Goal: Communication & Community: Share content

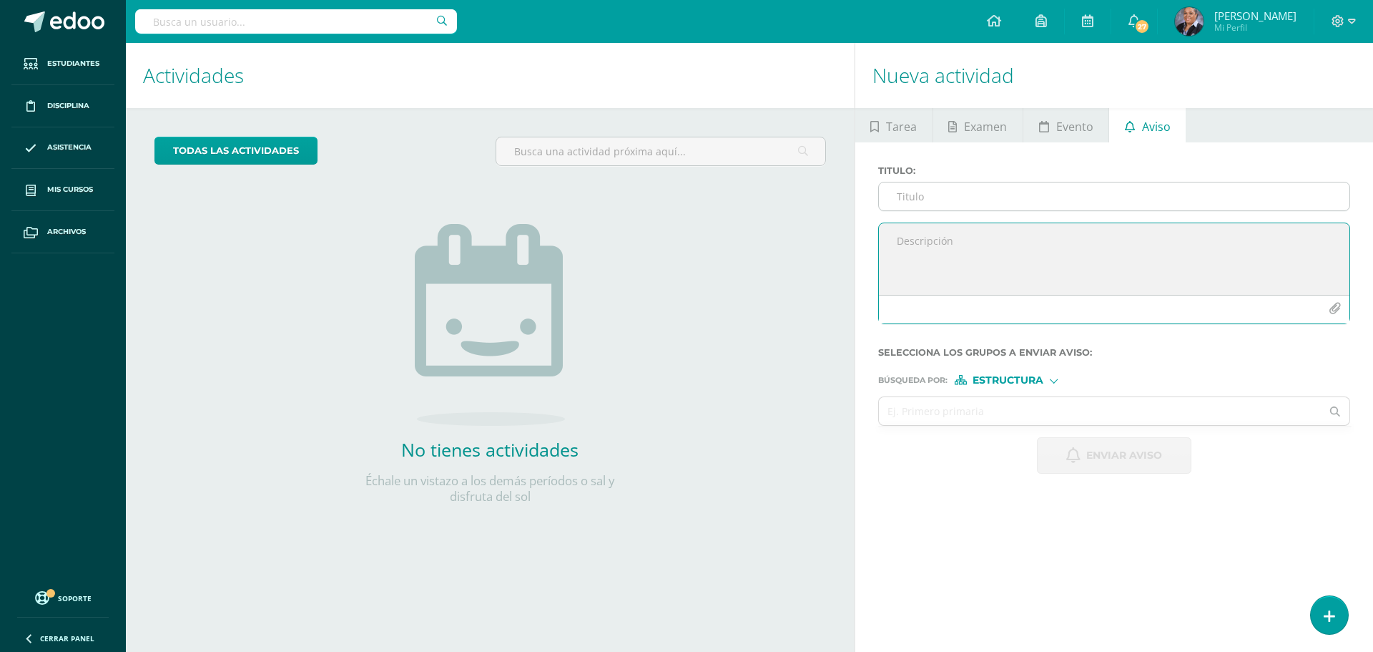
click at [923, 207] on input "Titulo :" at bounding box center [1114, 196] width 471 height 28
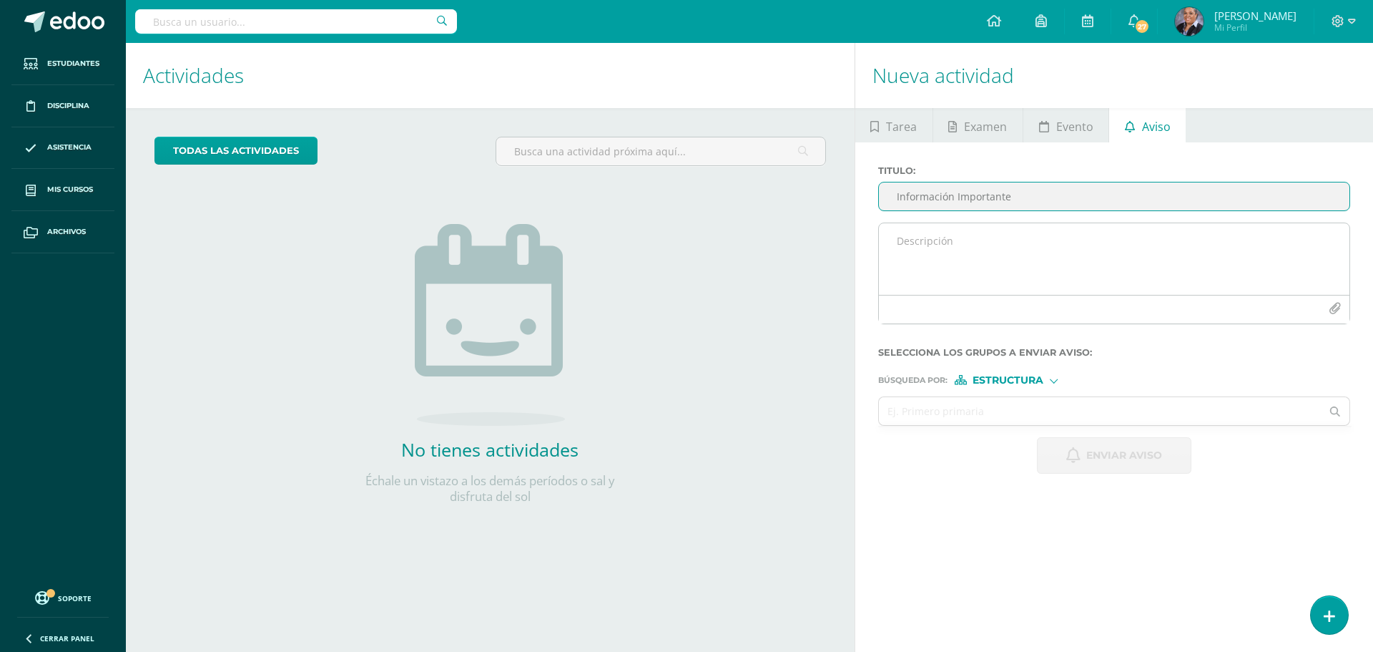
type input "Información Importante"
click at [966, 244] on textarea at bounding box center [1114, 259] width 471 height 72
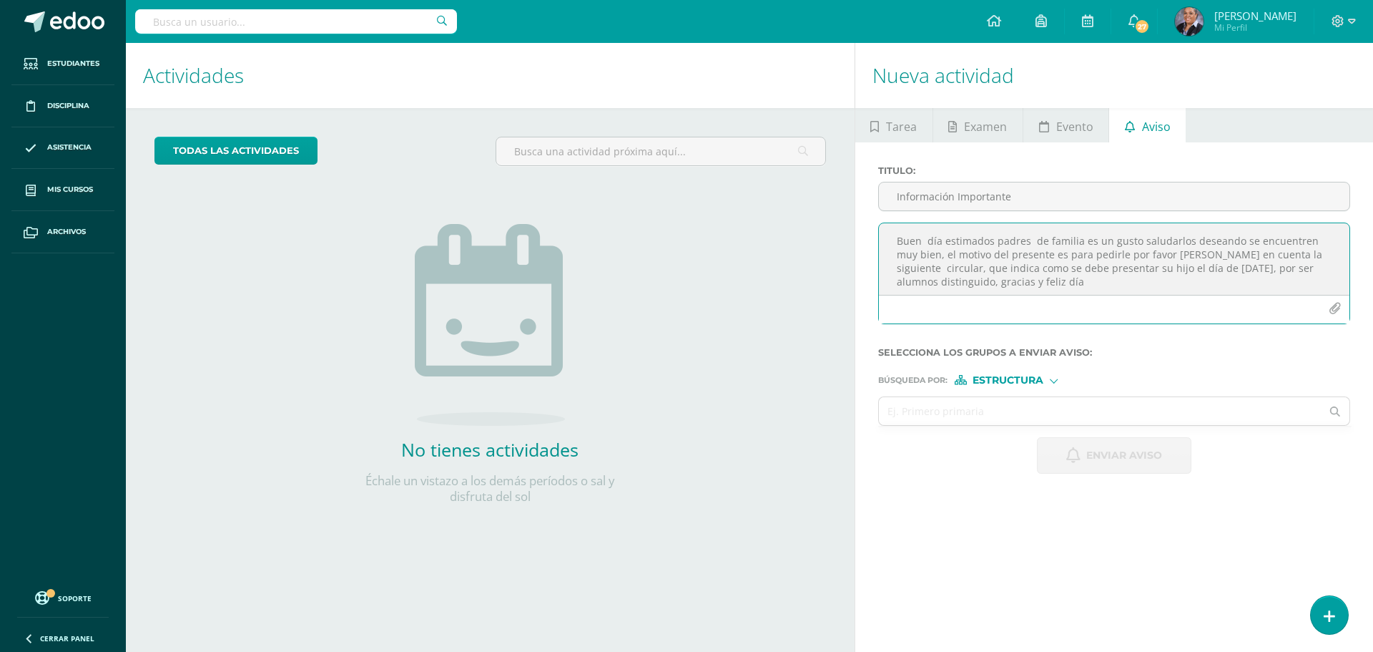
type textarea "Buen día estimados padres de familia es un gusto saludarlos deseando se encuent…"
click at [1331, 310] on icon "button" at bounding box center [1335, 309] width 12 height 12
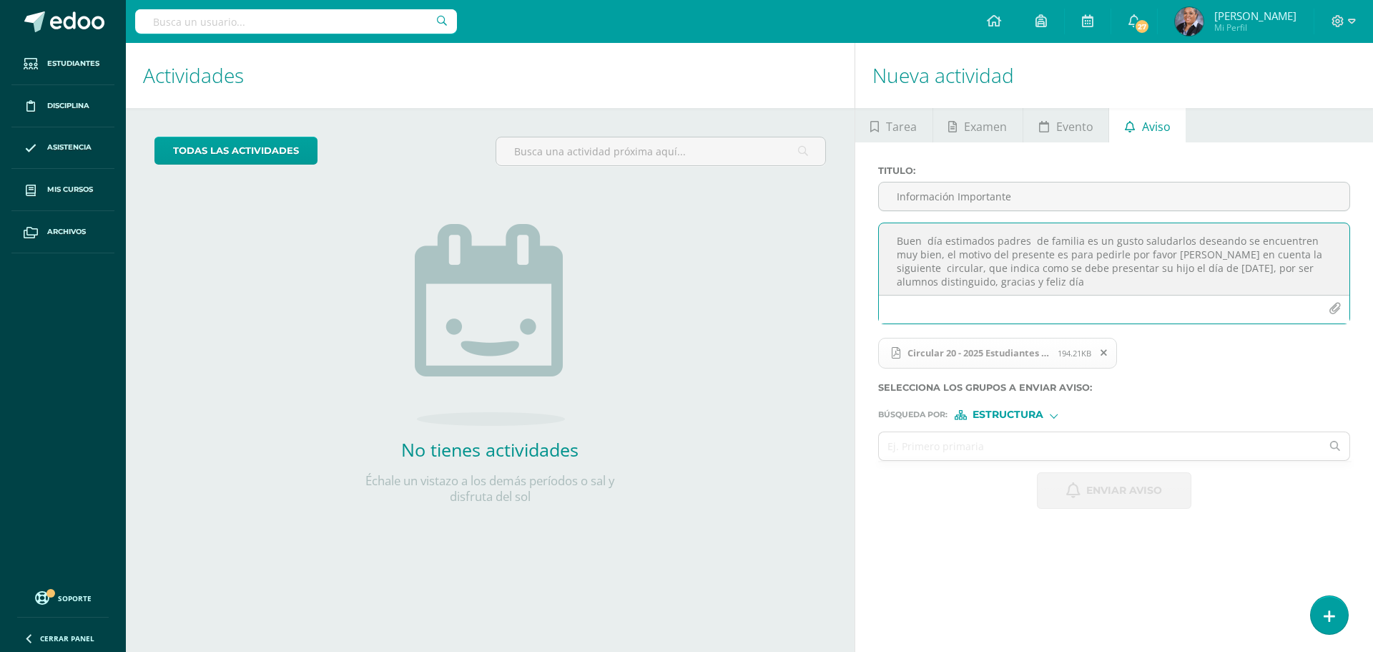
click at [1027, 411] on span "Estructura" at bounding box center [1008, 415] width 71 height 8
click at [1027, 453] on span "Persona" at bounding box center [1013, 452] width 51 height 8
click at [978, 449] on input "text" at bounding box center [1100, 446] width 443 height 28
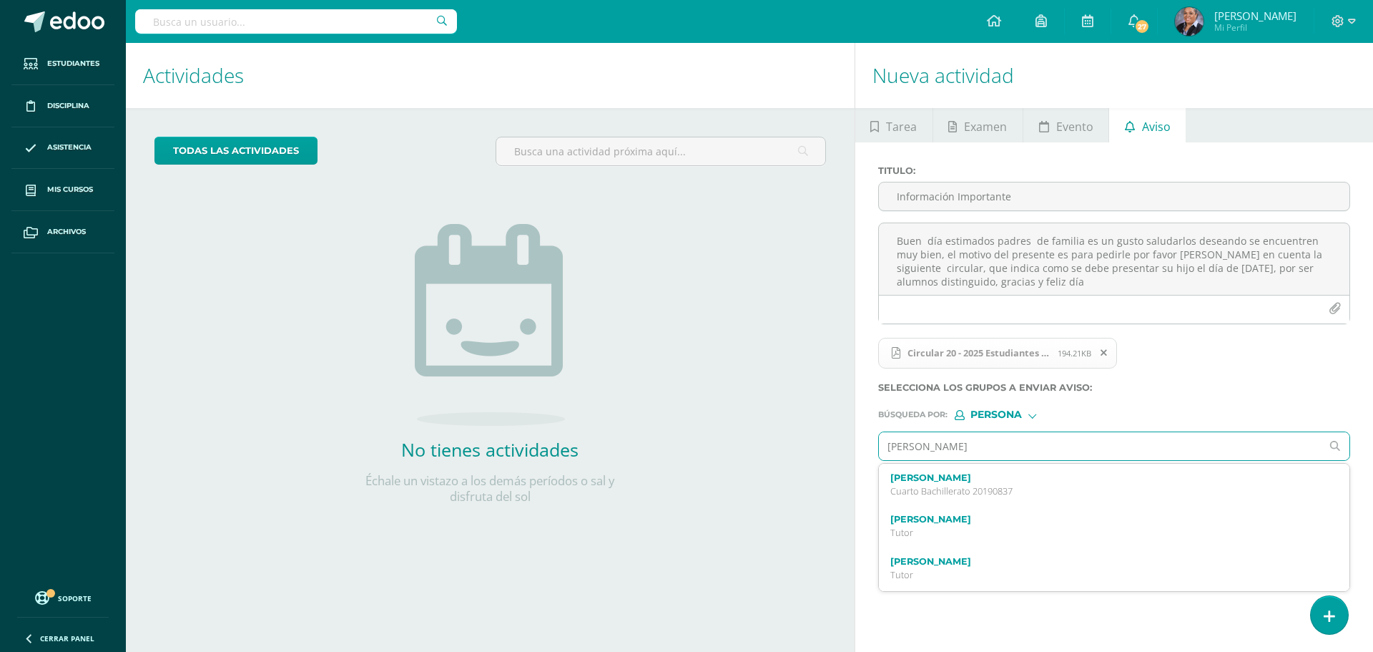
type input "Diego Omar Morales"
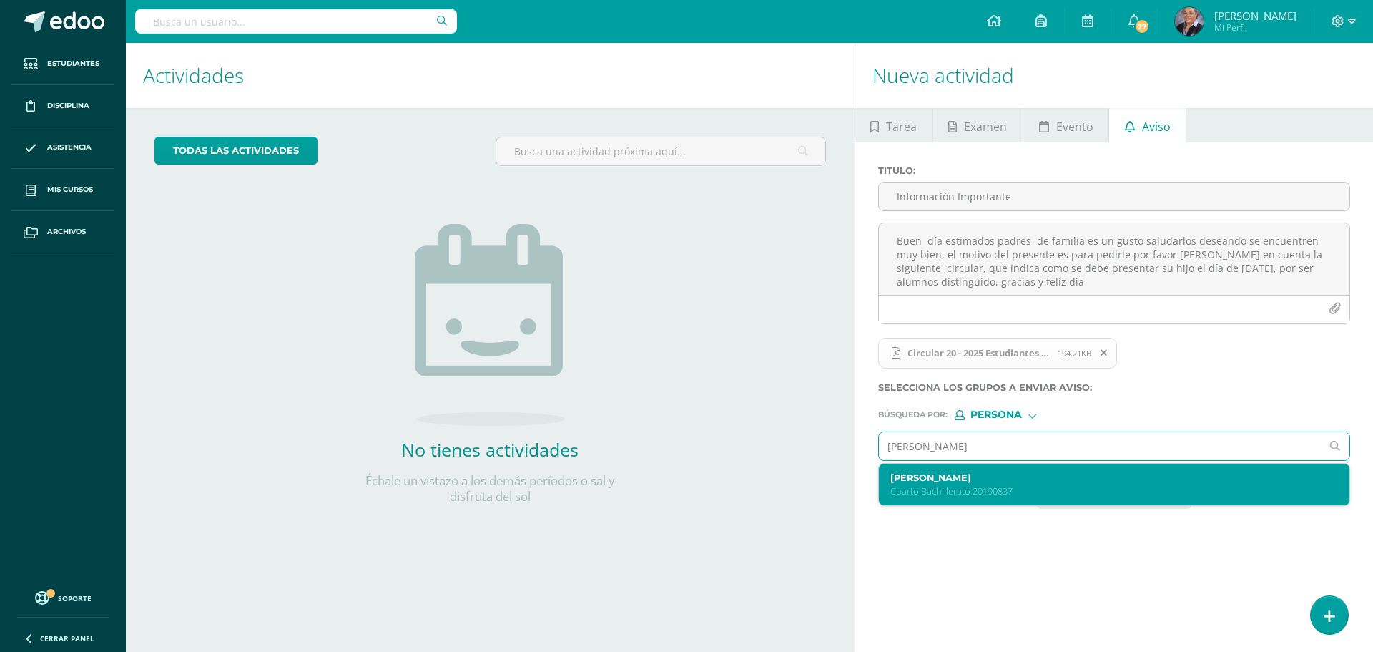
click at [982, 477] on label "Diego Omar Morales Girón" at bounding box center [1104, 477] width 428 height 11
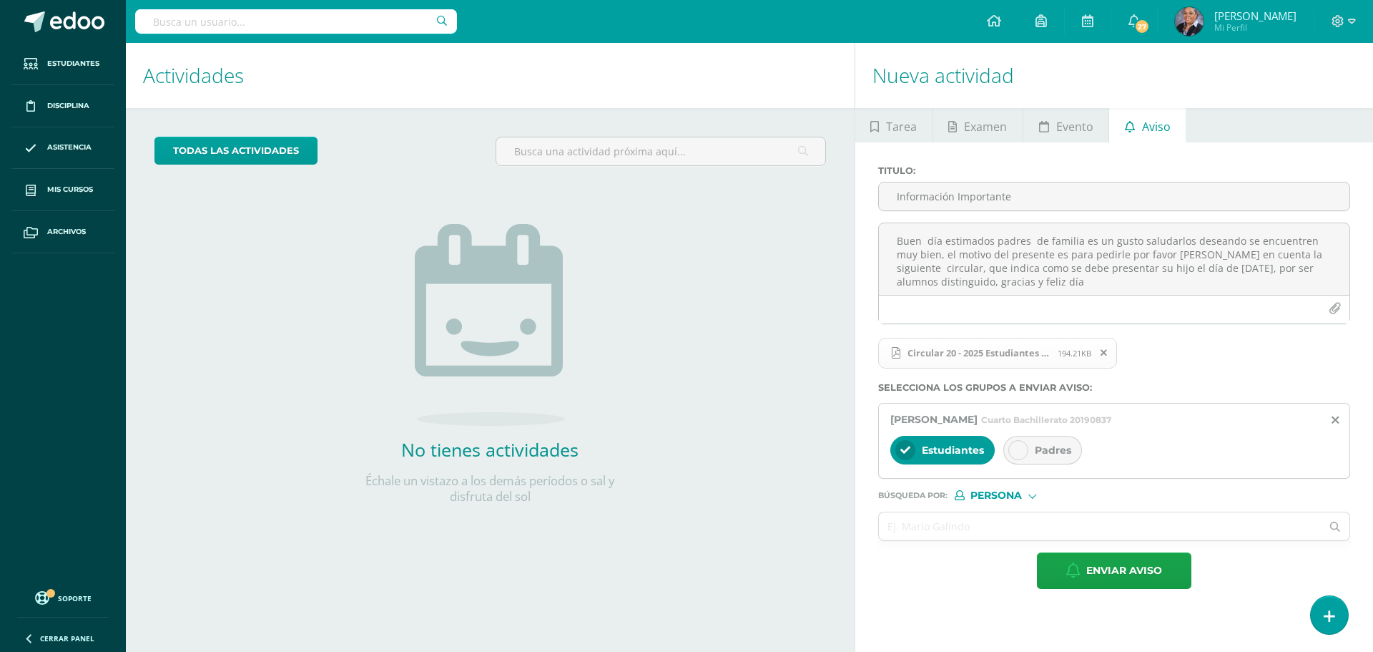
click at [1012, 458] on div at bounding box center [1018, 450] width 20 height 20
click at [1074, 579] on button "Enviar aviso" at bounding box center [1114, 570] width 154 height 36
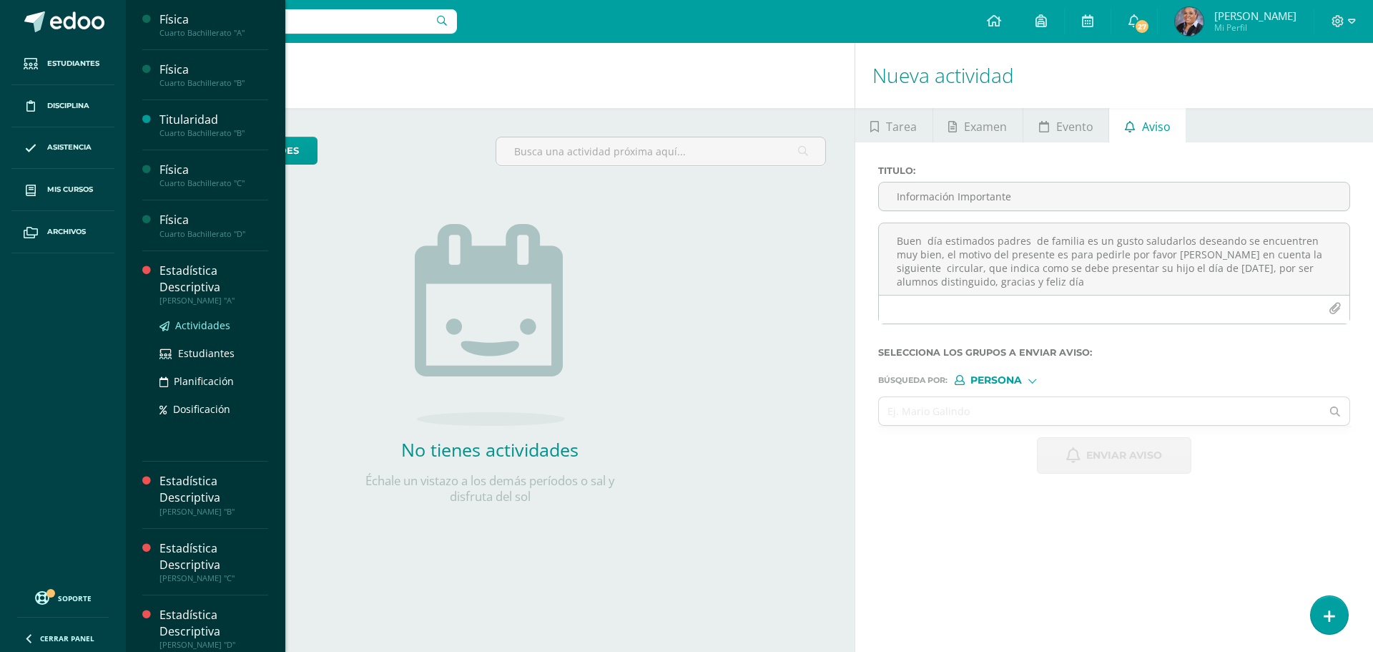
click at [199, 326] on span "Actividades" at bounding box center [202, 325] width 55 height 14
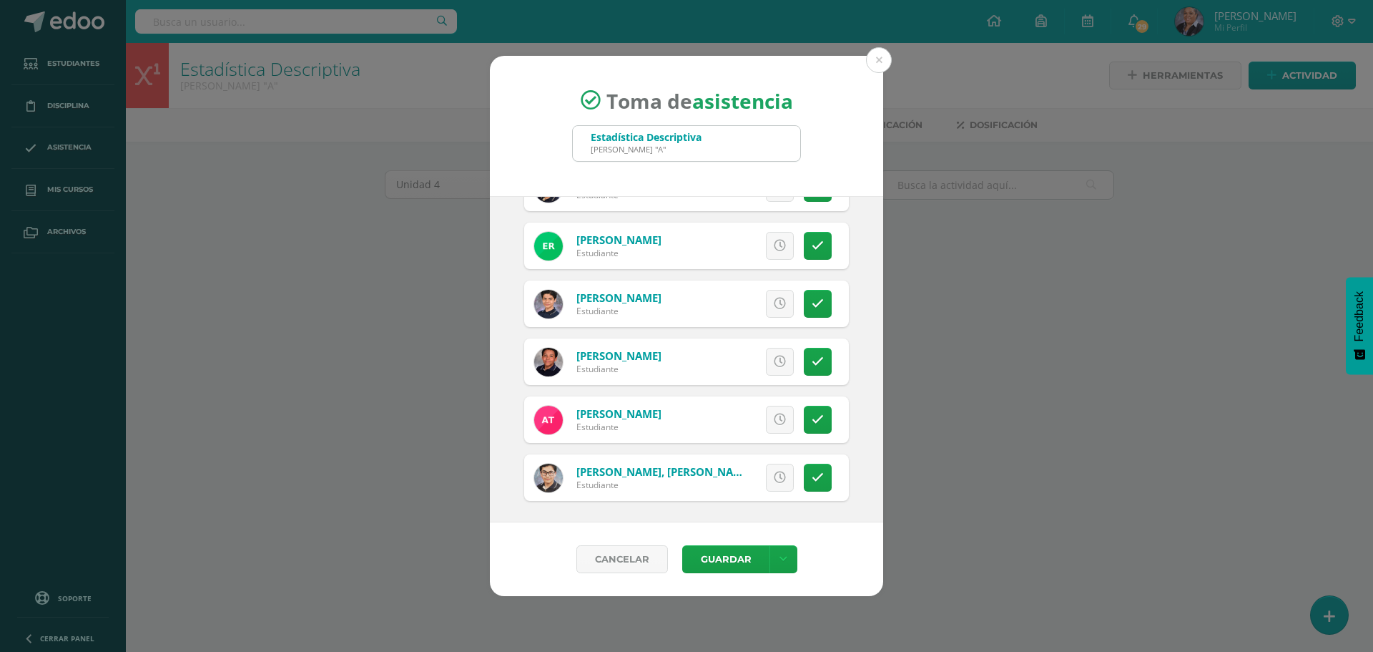
scroll to position [2415, 0]
click at [812, 298] on icon at bounding box center [818, 301] width 12 height 12
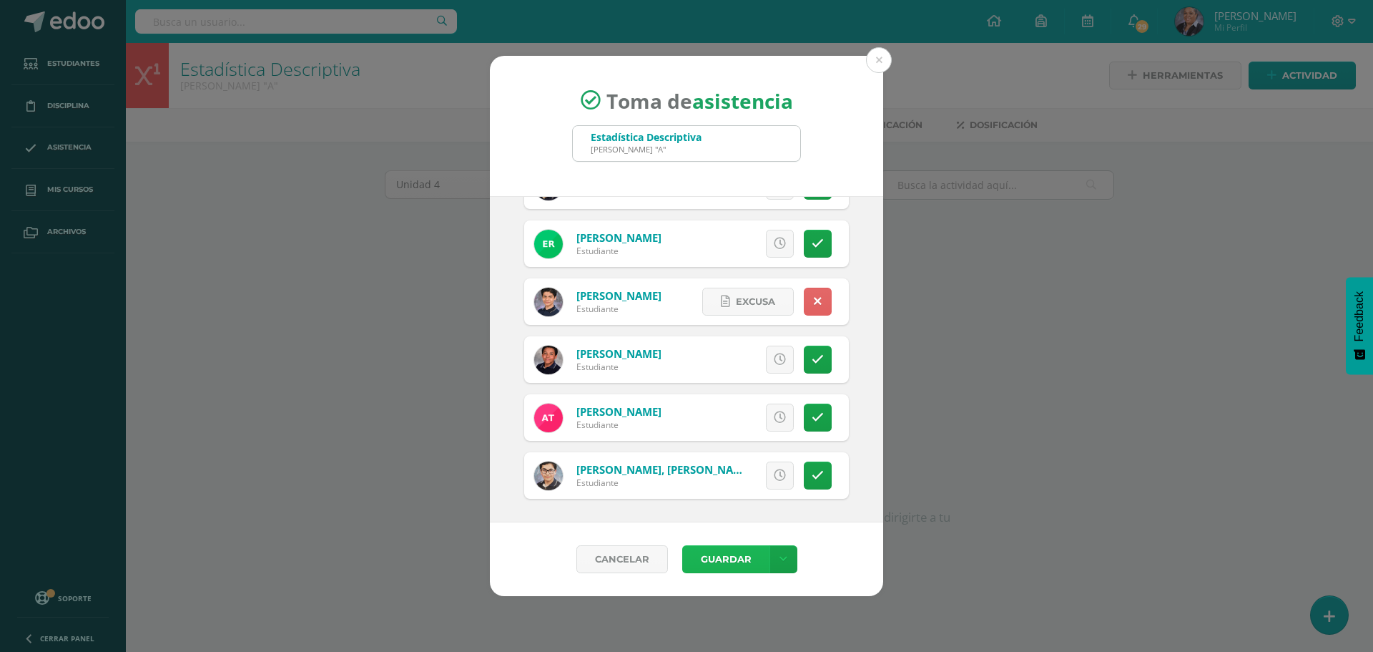
click at [733, 555] on button "Guardar" at bounding box center [725, 559] width 87 height 28
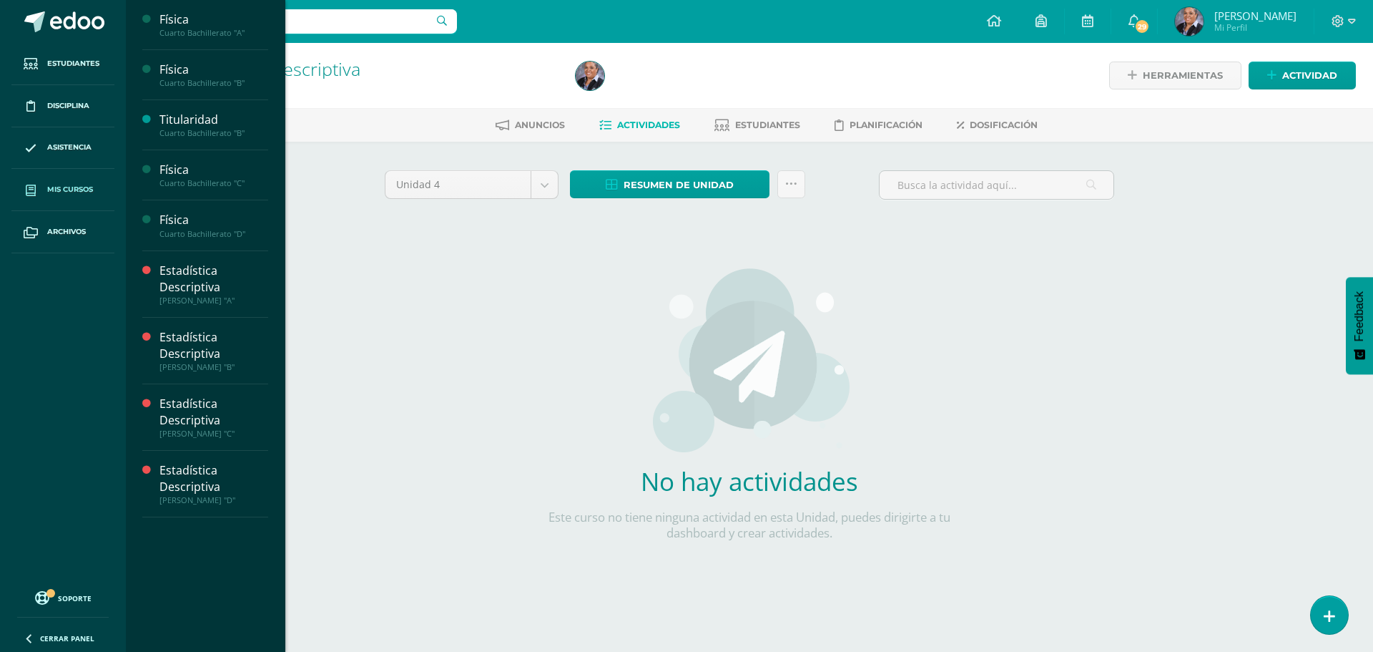
click at [47, 185] on span "Mis cursos" at bounding box center [70, 189] width 46 height 11
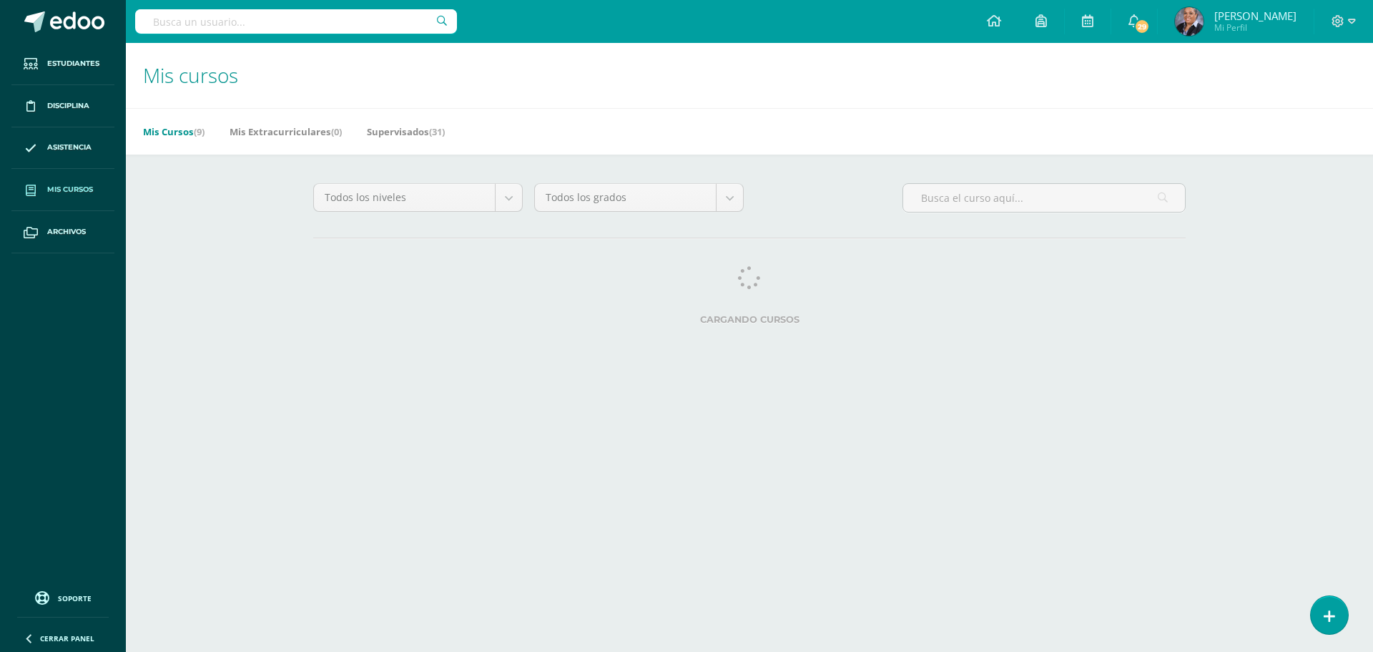
click at [53, 190] on span "Mis cursos" at bounding box center [70, 189] width 46 height 11
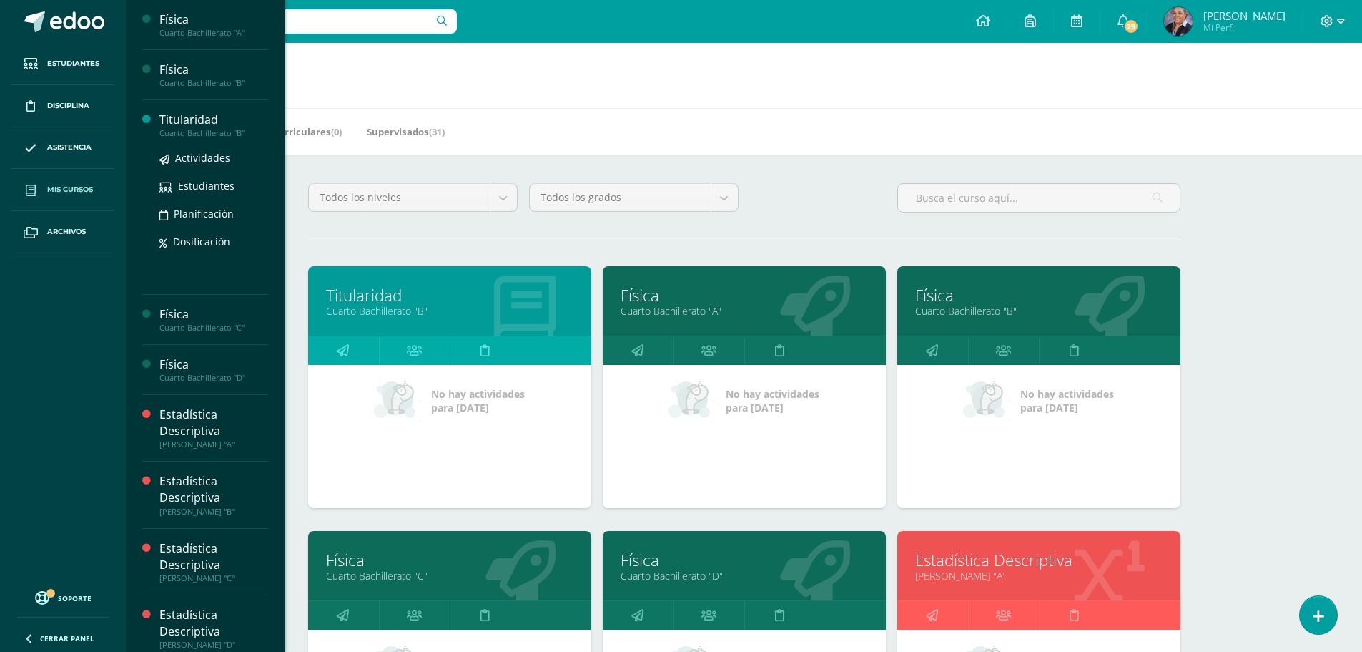
click at [219, 122] on div "Titularidad" at bounding box center [213, 120] width 109 height 16
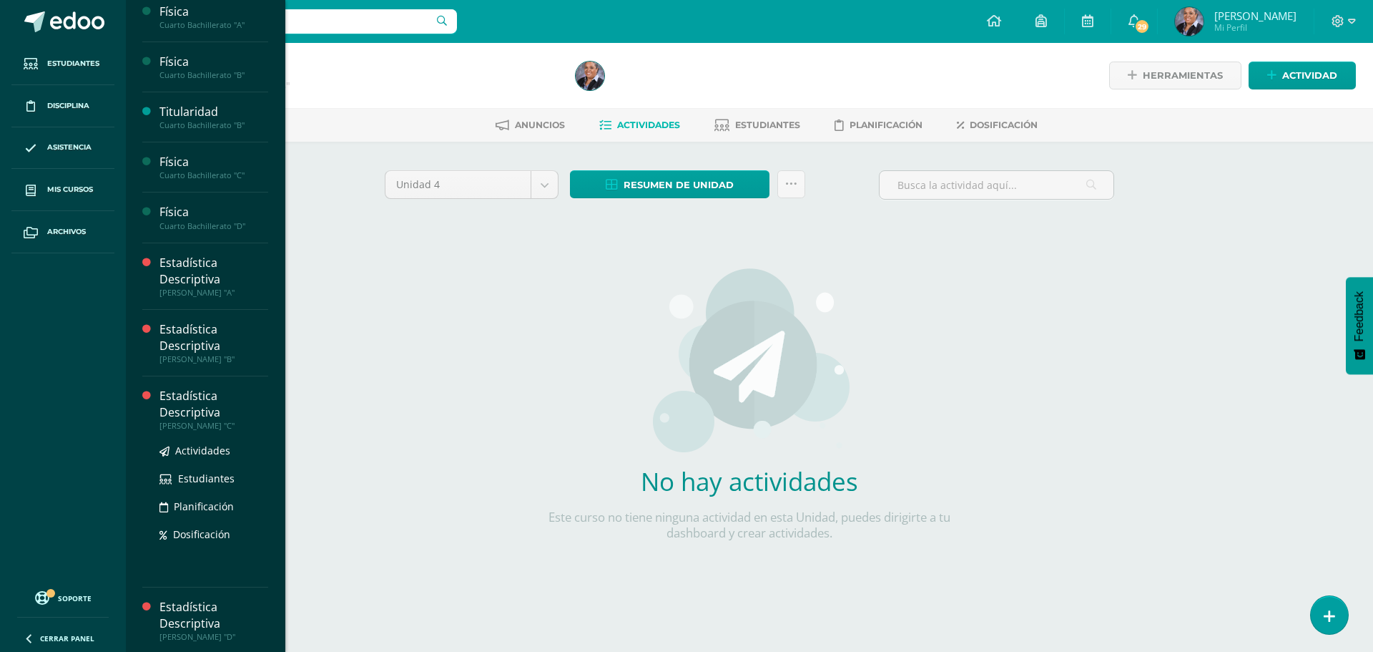
scroll to position [10, 0]
click at [196, 511] on span "Actividades" at bounding box center [202, 515] width 55 height 14
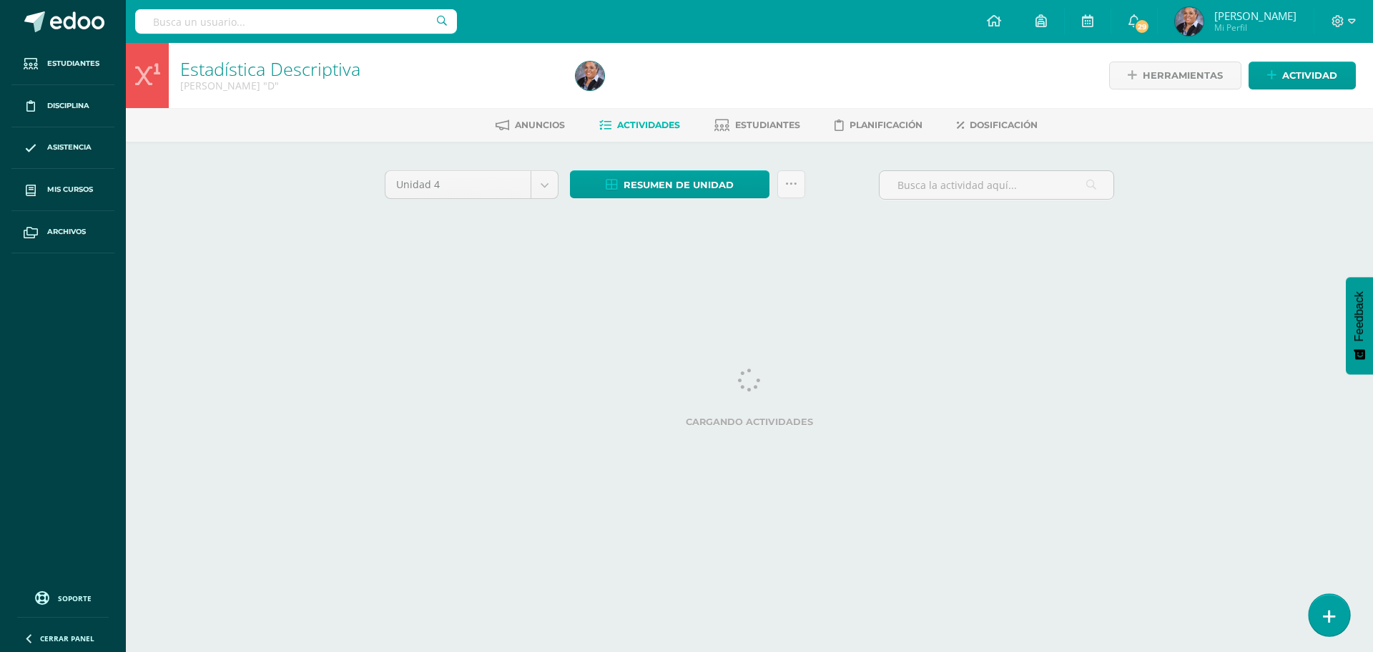
click at [1333, 612] on icon at bounding box center [1329, 616] width 13 height 16
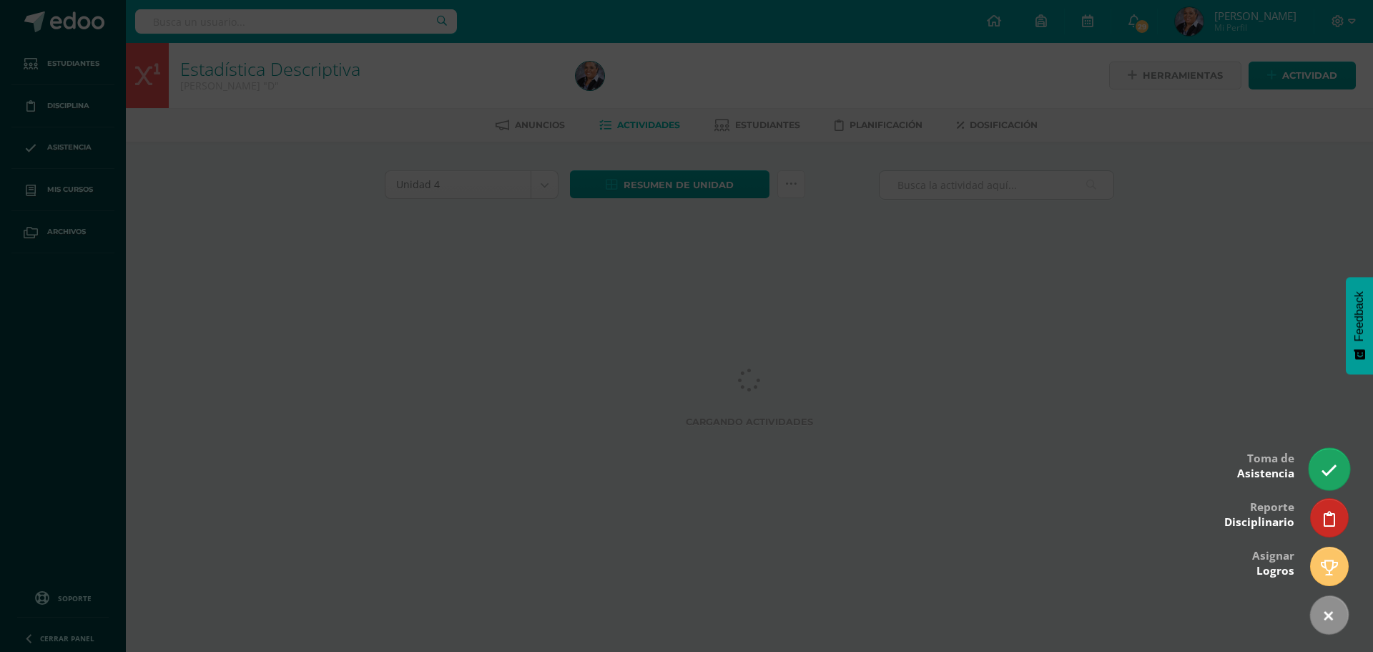
click at [1322, 472] on icon at bounding box center [1329, 470] width 16 height 16
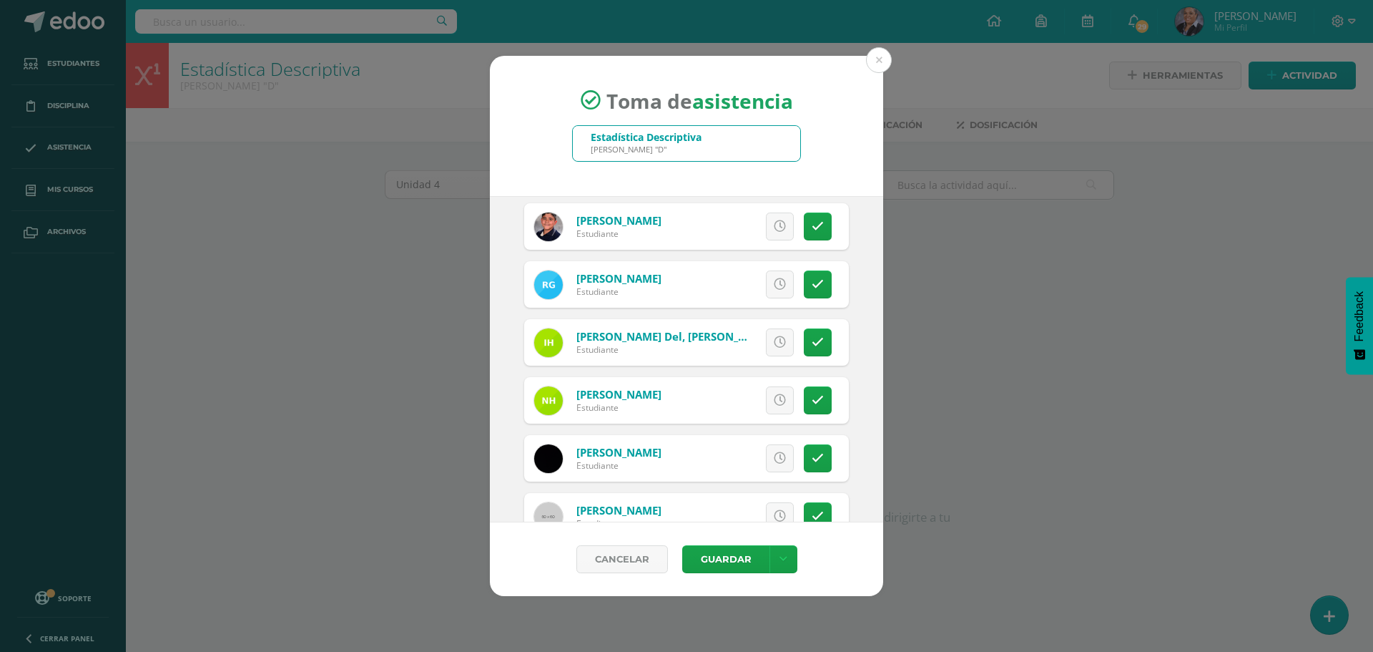
scroll to position [1287, 0]
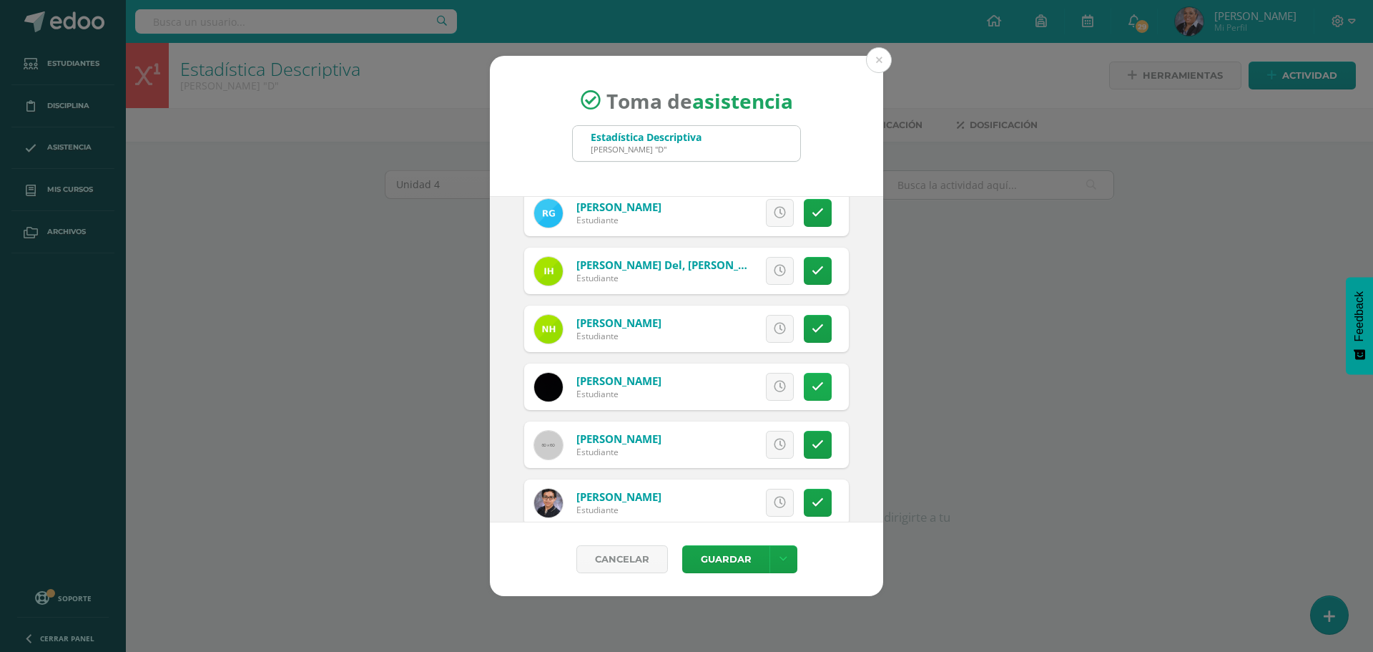
click at [812, 384] on icon at bounding box center [818, 386] width 12 height 12
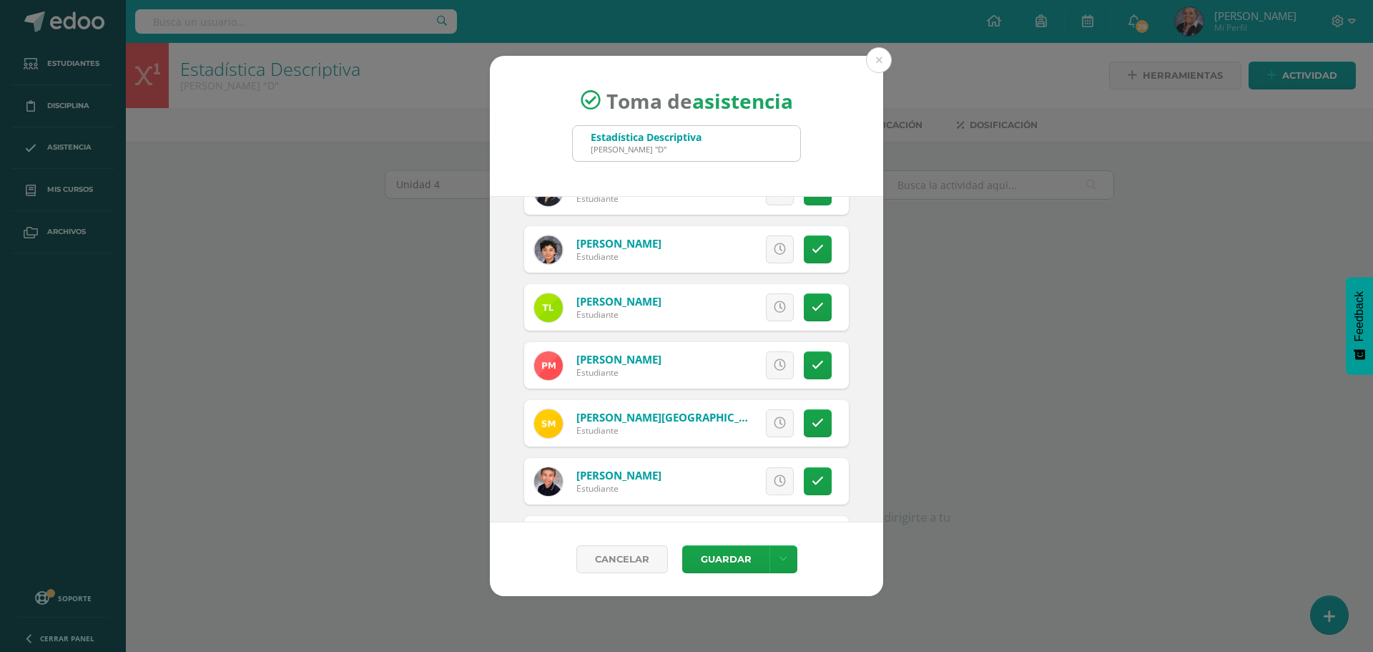
scroll to position [1573, 0]
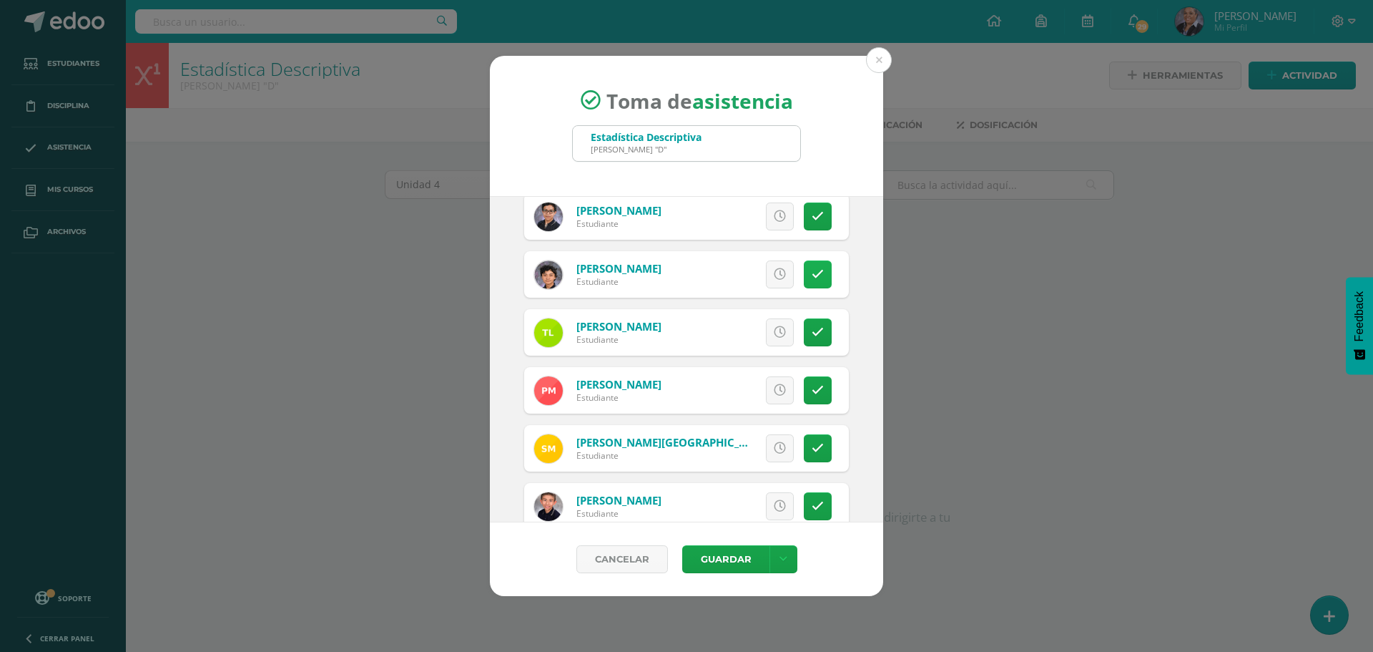
click at [812, 272] on icon at bounding box center [818, 274] width 12 height 12
click at [814, 272] on icon at bounding box center [818, 274] width 8 height 12
click at [820, 215] on link at bounding box center [818, 216] width 28 height 28
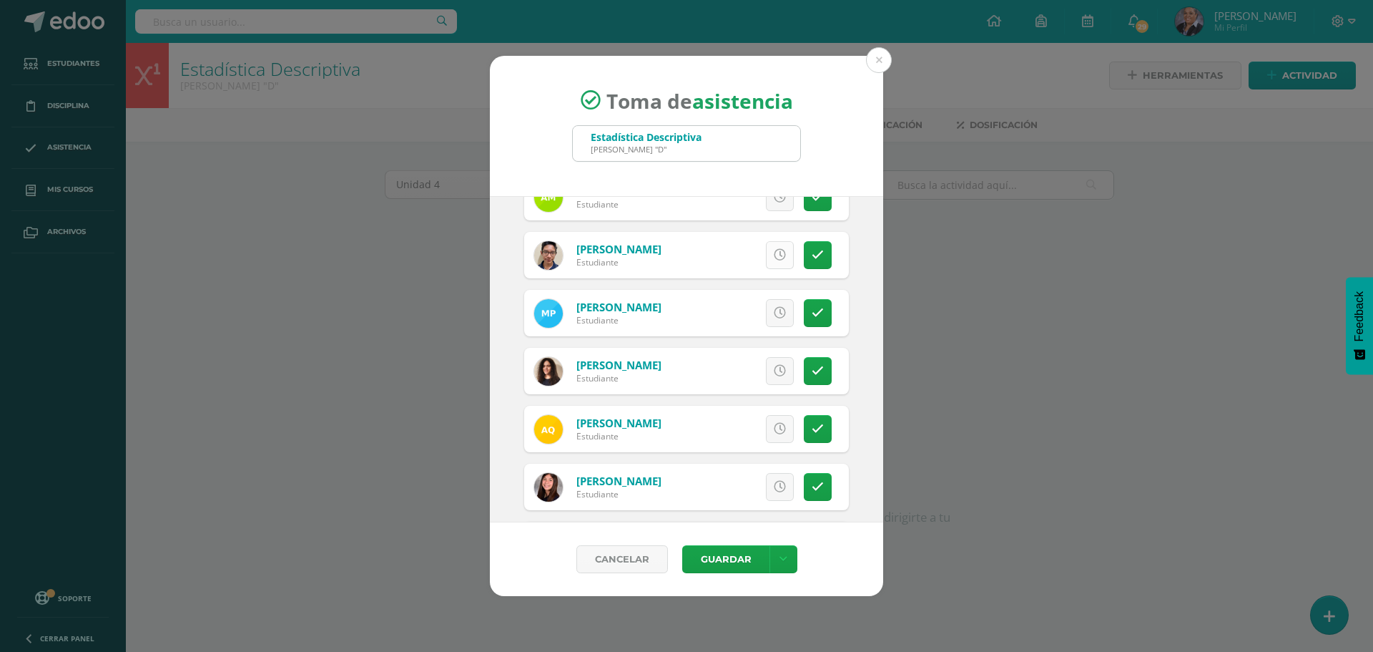
scroll to position [2002, 0]
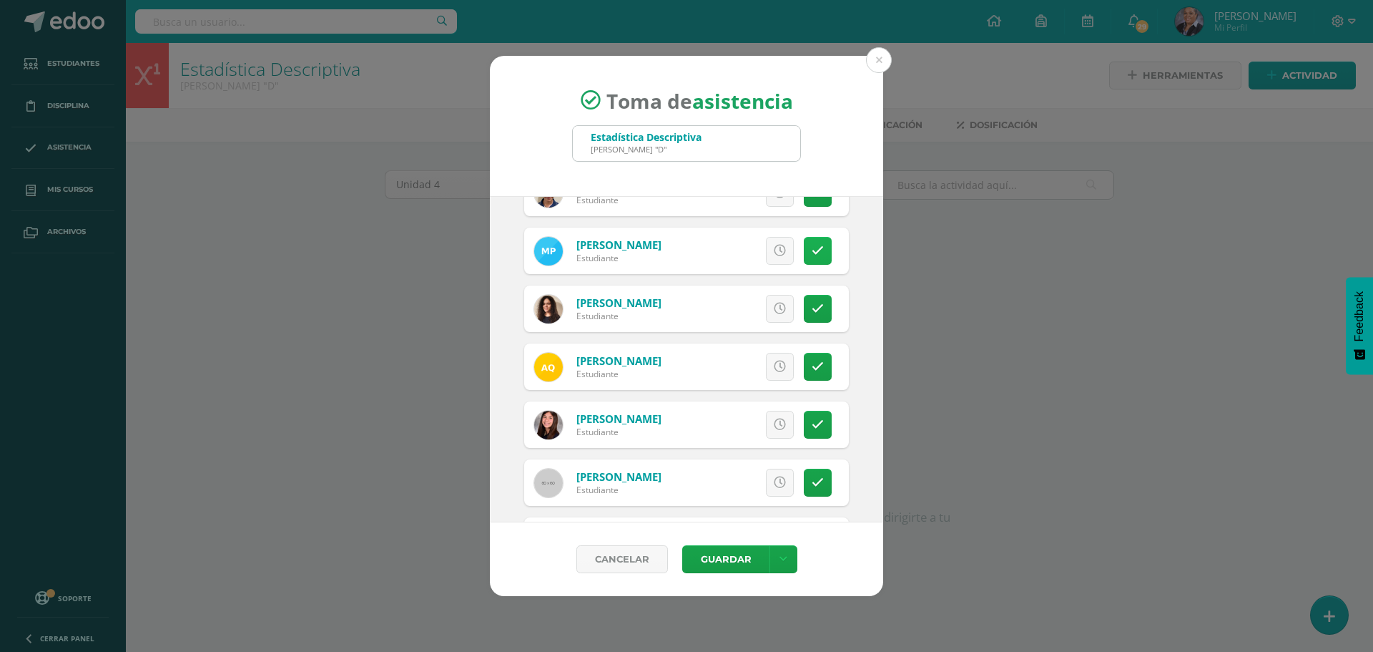
click at [812, 247] on icon at bounding box center [818, 251] width 12 height 12
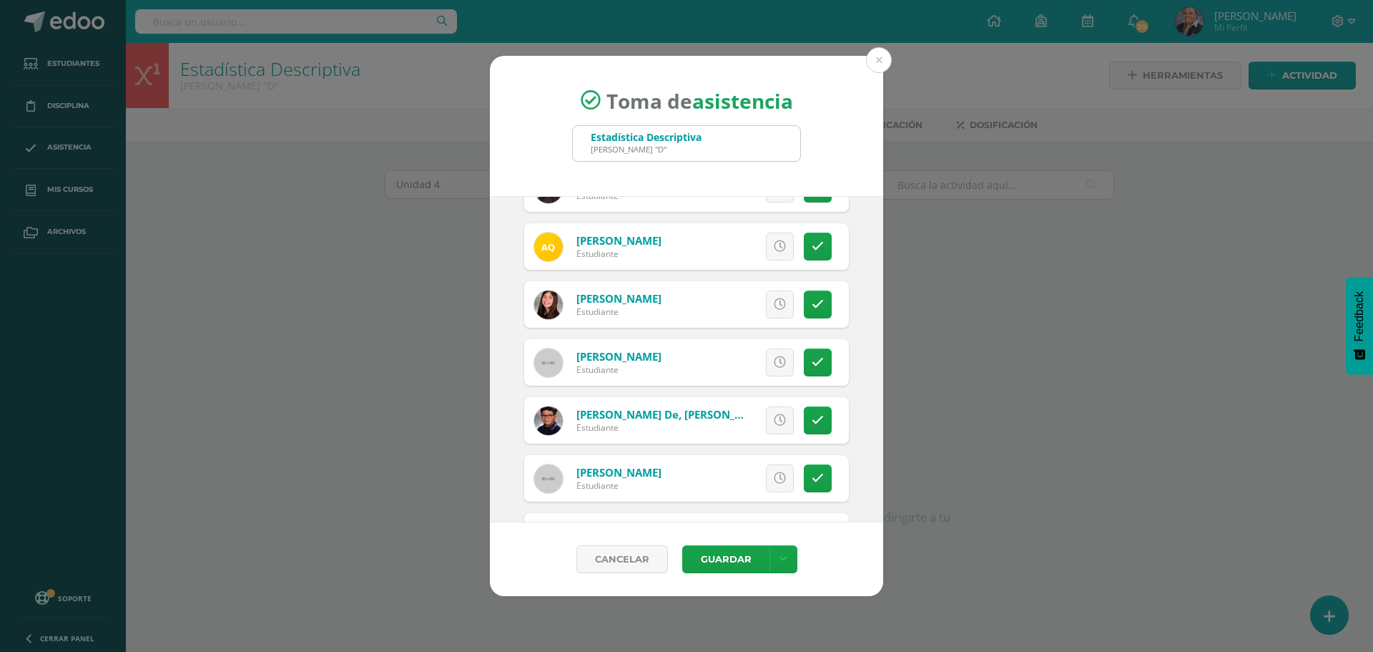
scroll to position [2146, 0]
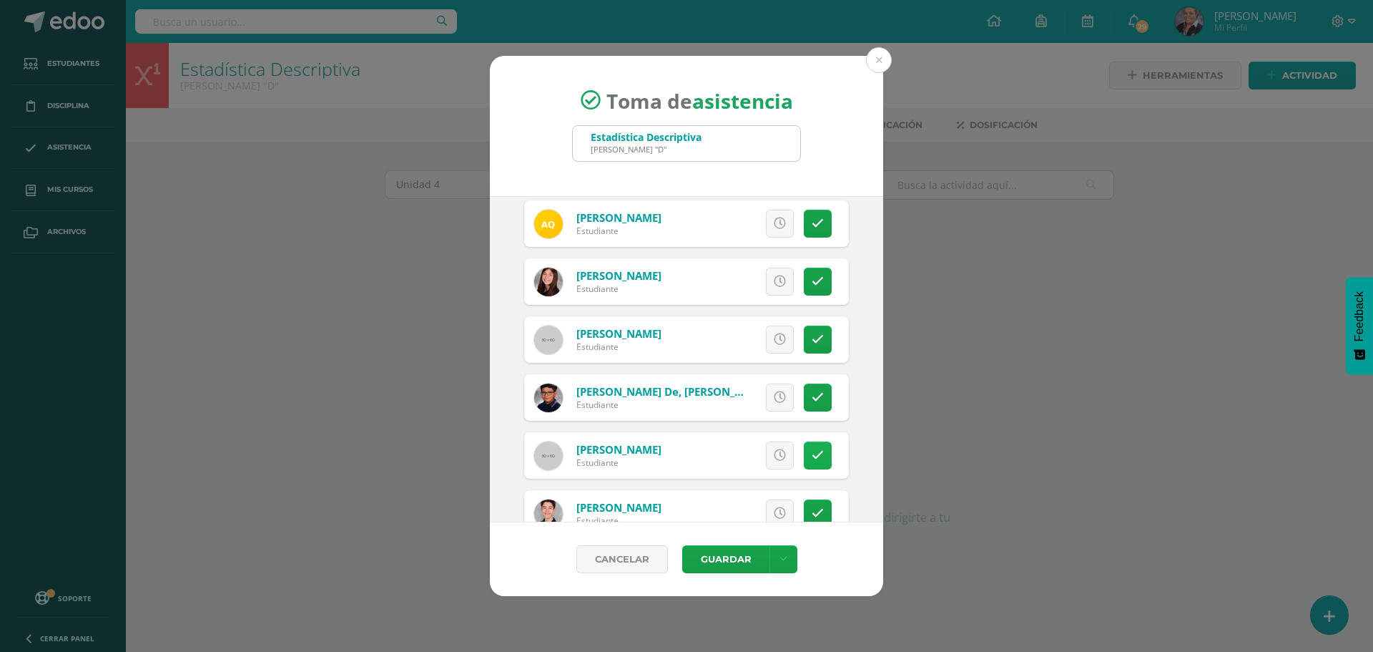
click at [812, 449] on icon at bounding box center [818, 455] width 12 height 12
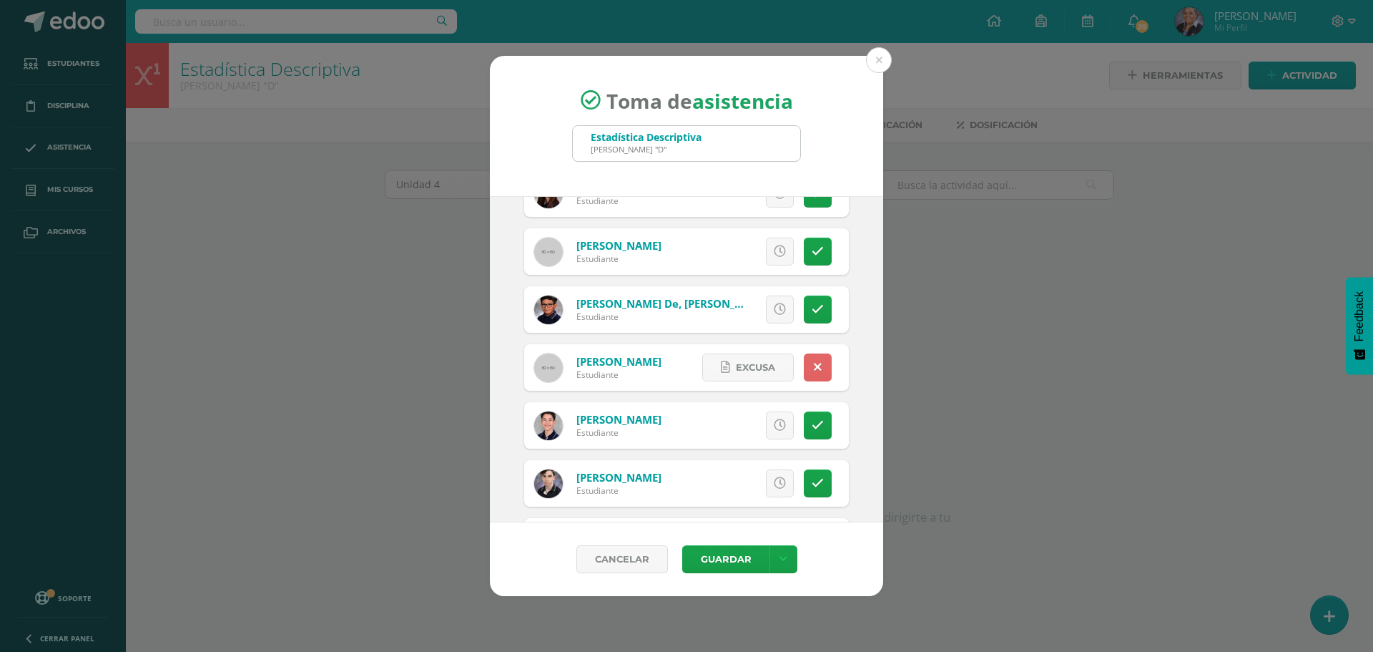
scroll to position [2415, 0]
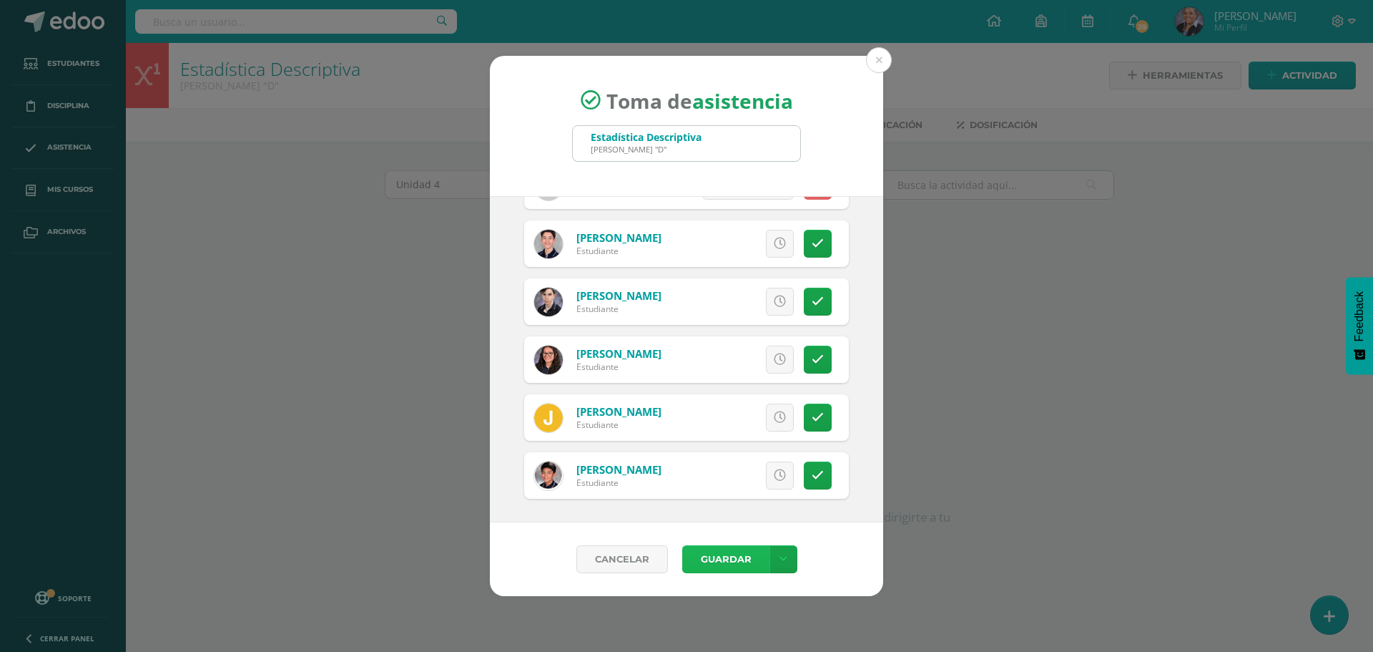
click at [710, 563] on button "Guardar" at bounding box center [725, 559] width 87 height 28
